Goal: Transaction & Acquisition: Book appointment/travel/reservation

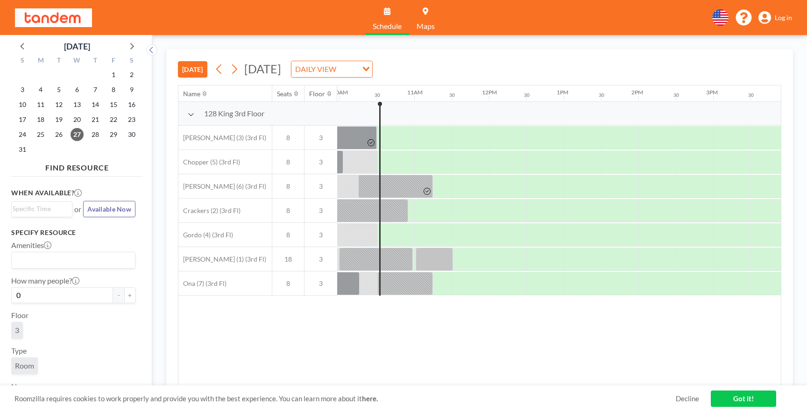
scroll to position [0, 748]
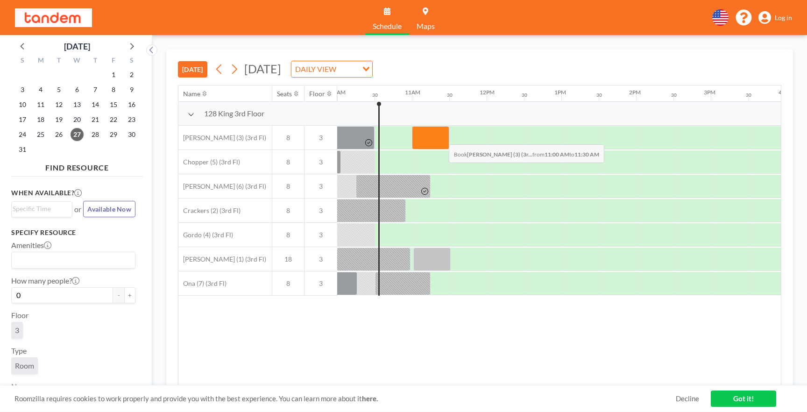
click at [442, 137] on div at bounding box center [430, 137] width 37 height 23
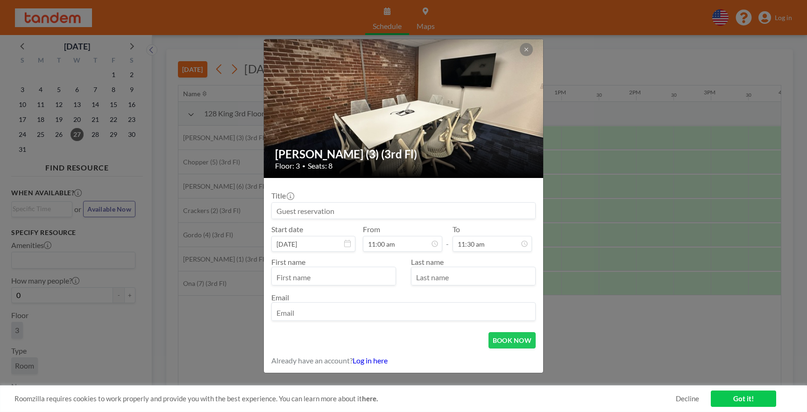
scroll to position [383, 0]
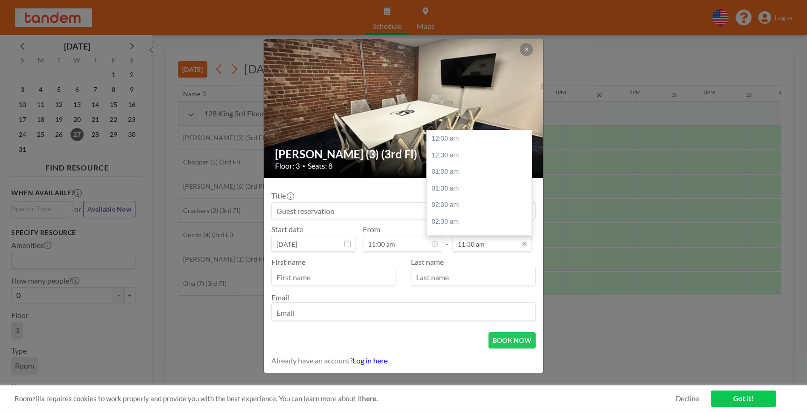
click at [488, 245] on input "11:30 am" at bounding box center [492, 244] width 79 height 16
click at [465, 170] on div "12:30 pm" at bounding box center [479, 172] width 105 height 17
type input "12:30 pm"
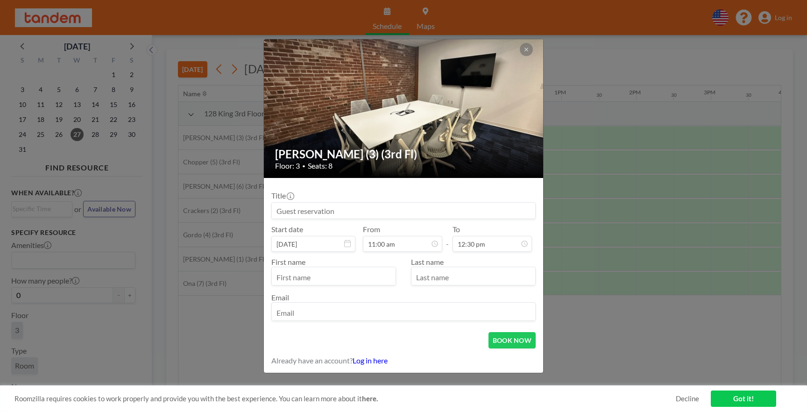
click at [327, 277] on input "text" at bounding box center [334, 277] width 124 height 16
type input "Thorsten"
type input "K"
click at [333, 313] on input "email" at bounding box center [404, 313] width 264 height 16
type input "[EMAIL_ADDRESS][DOMAIN_NAME]"
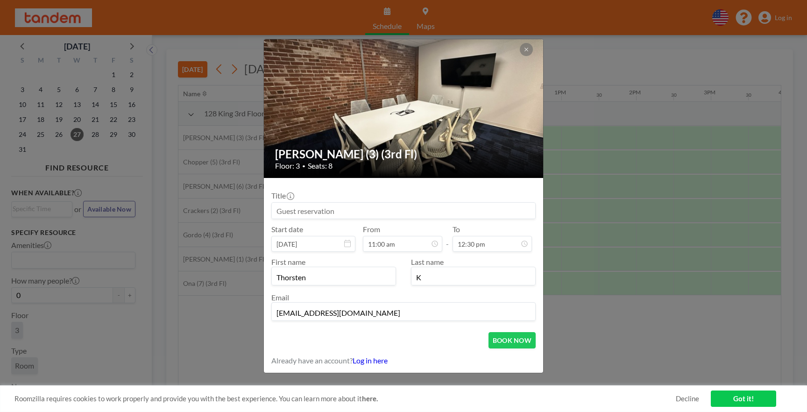
click at [326, 211] on input at bounding box center [404, 211] width 264 height 16
type input "Interview"
click at [513, 340] on button "BOOK NOW" at bounding box center [512, 340] width 47 height 16
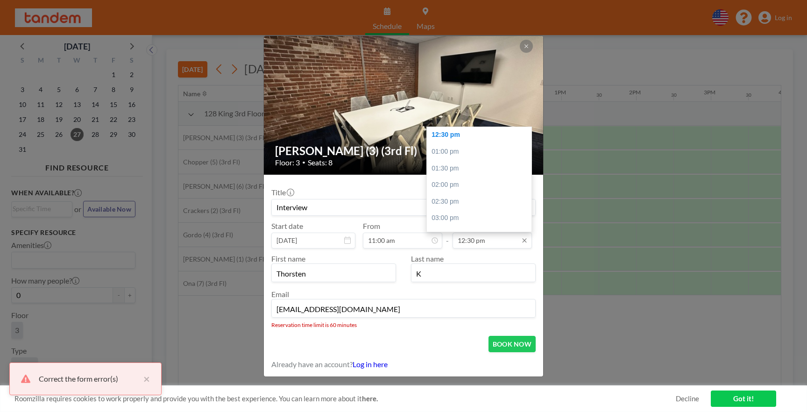
click at [497, 243] on input "12:30 pm" at bounding box center [492, 241] width 79 height 16
click at [456, 147] on div "12:00 pm" at bounding box center [479, 145] width 105 height 17
type input "12:00 pm"
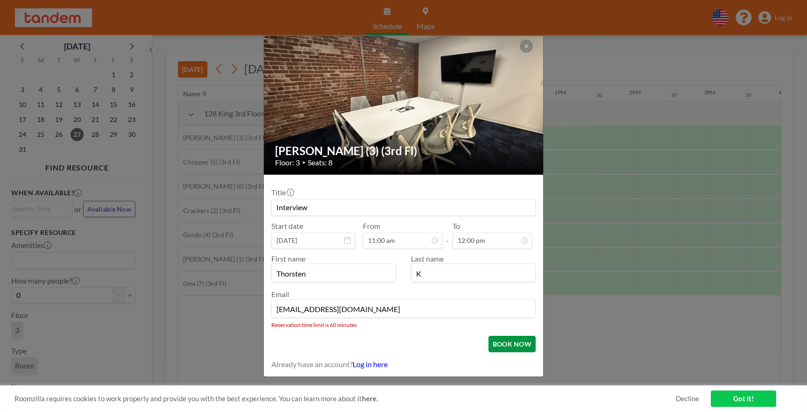
click at [517, 342] on button "BOOK NOW" at bounding box center [512, 344] width 47 height 16
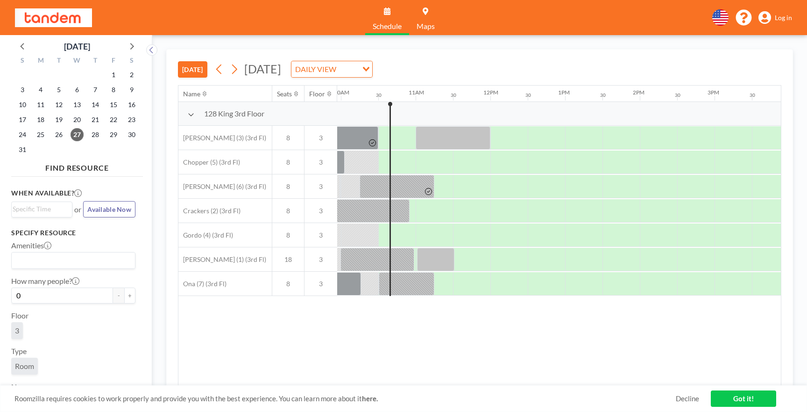
scroll to position [0, 748]
